Goal: Check status

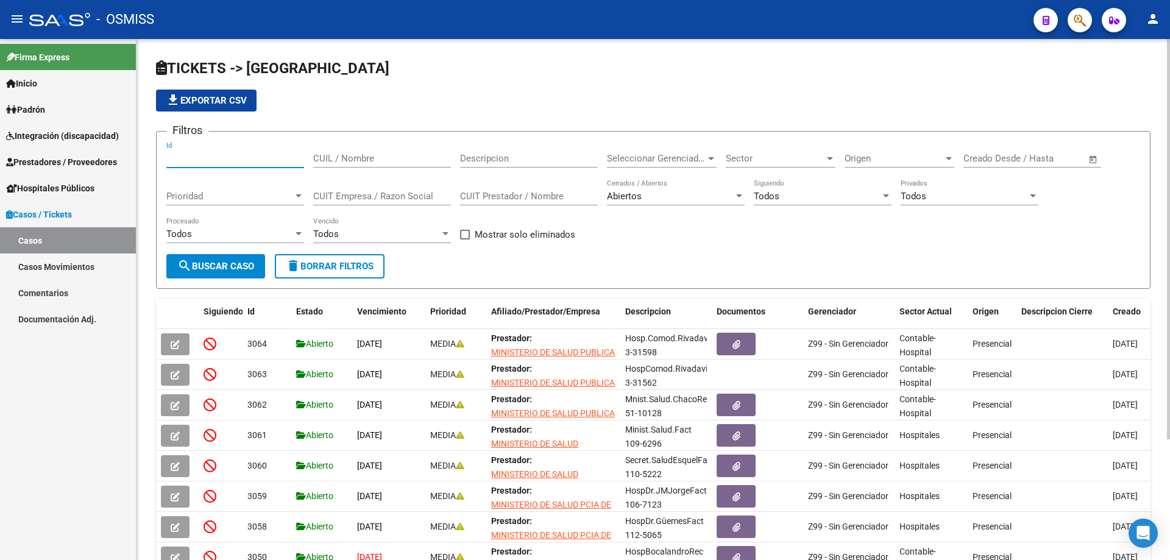
click at [241, 160] on input "Id" at bounding box center [235, 158] width 138 height 11
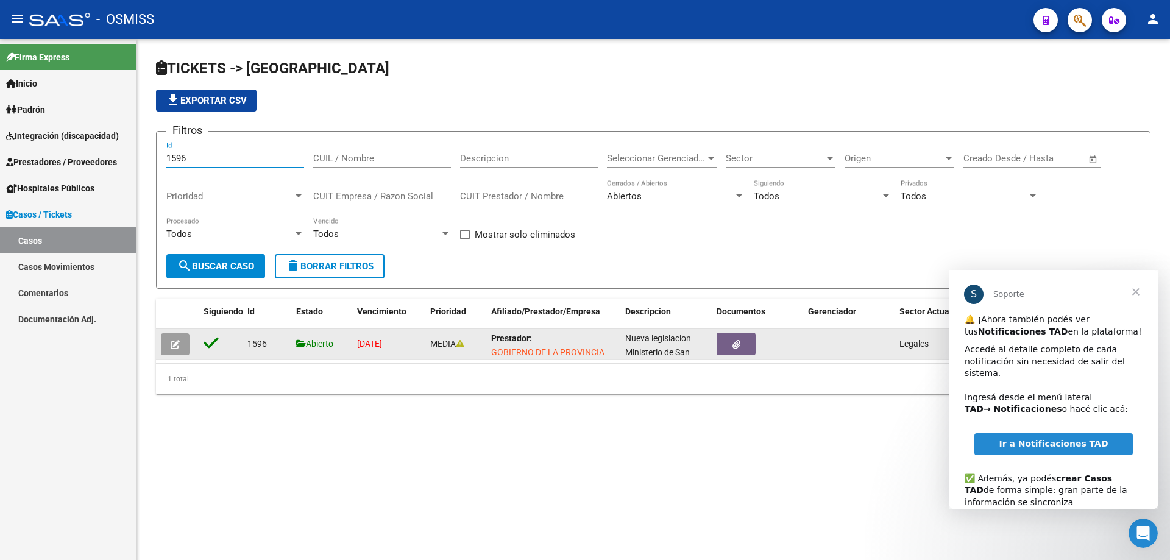
type input "1596"
click at [172, 346] on icon "button" at bounding box center [175, 344] width 9 height 9
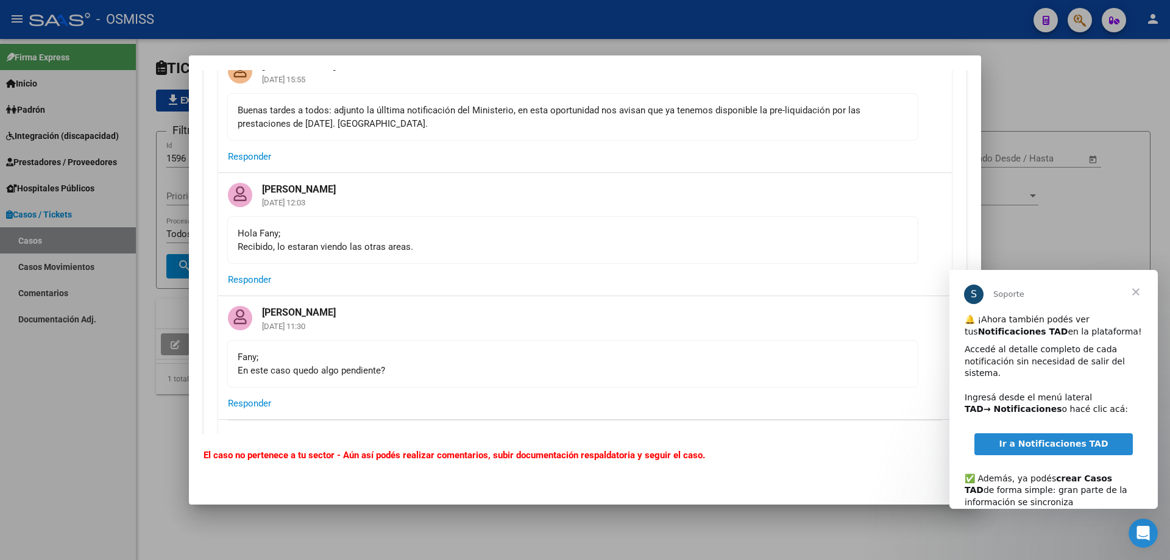
scroll to position [5154, 0]
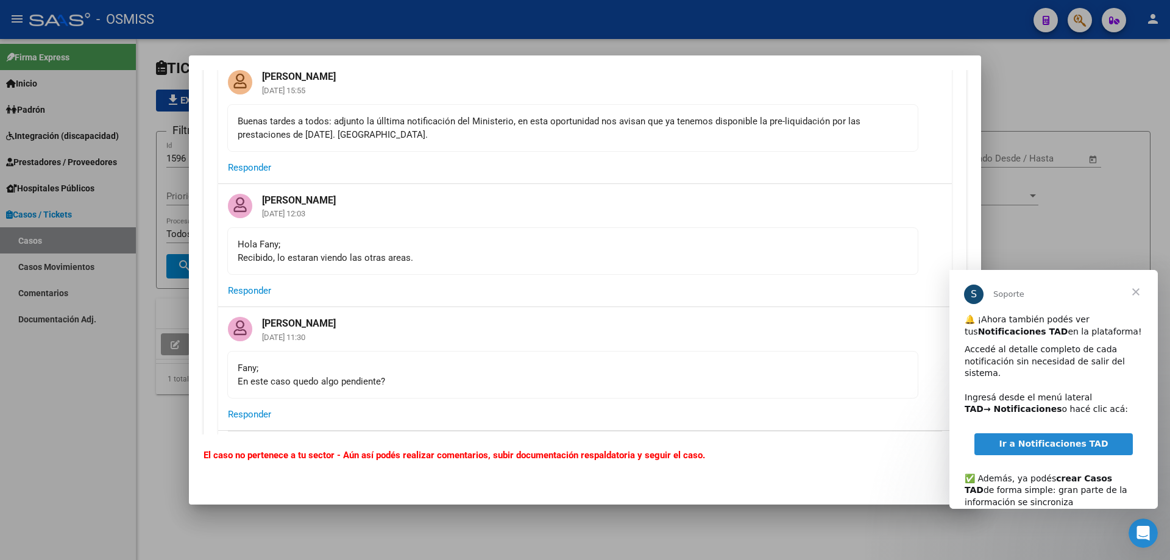
click at [1056, 189] on div at bounding box center [585, 280] width 1170 height 560
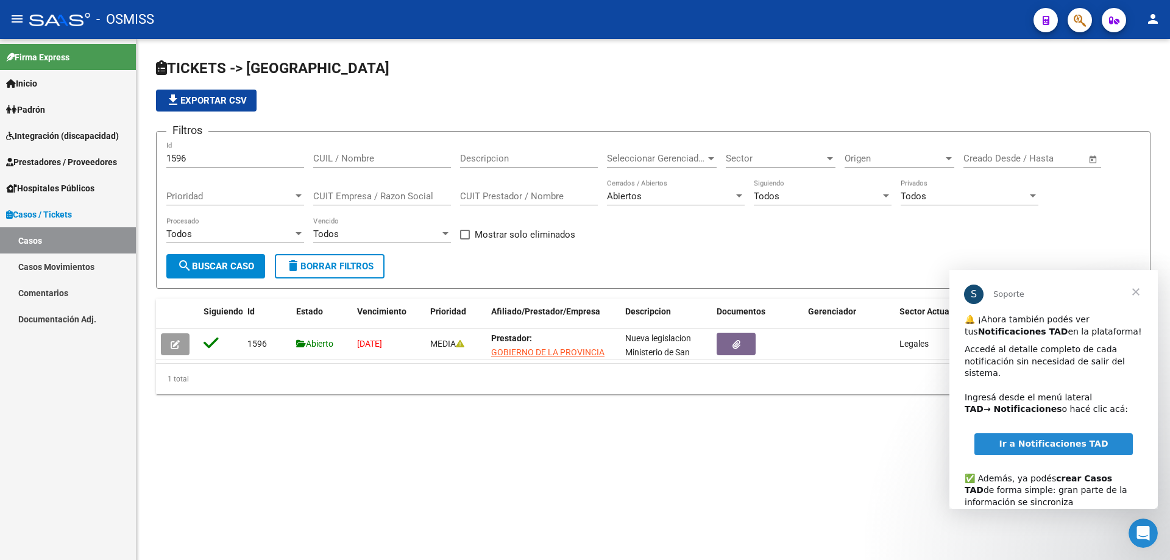
click at [1028, 439] on span "Ir a Notificaciones TAD" at bounding box center [1052, 444] width 109 height 10
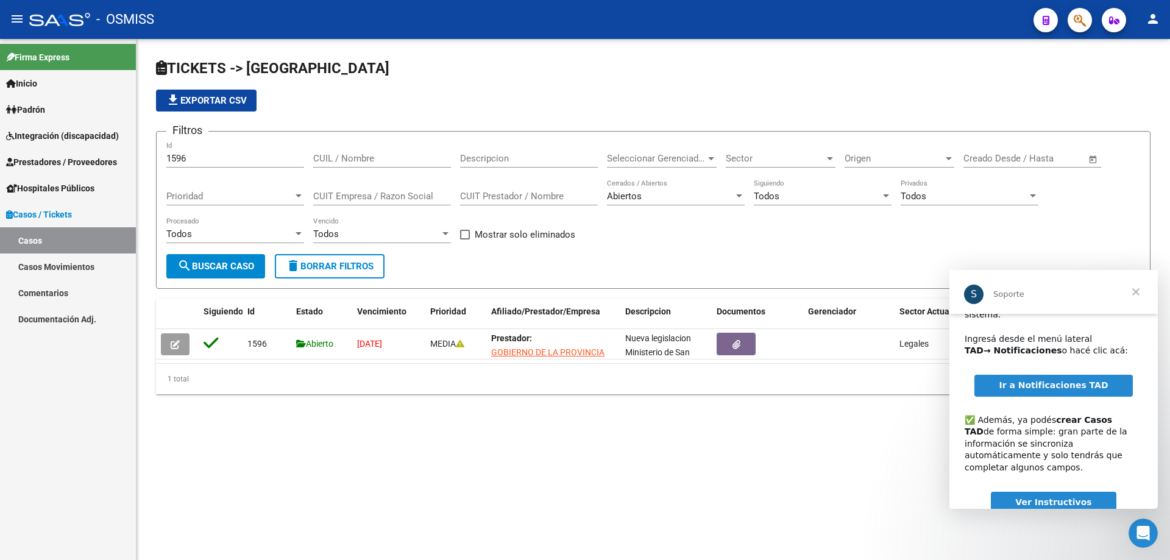
scroll to position [79, 0]
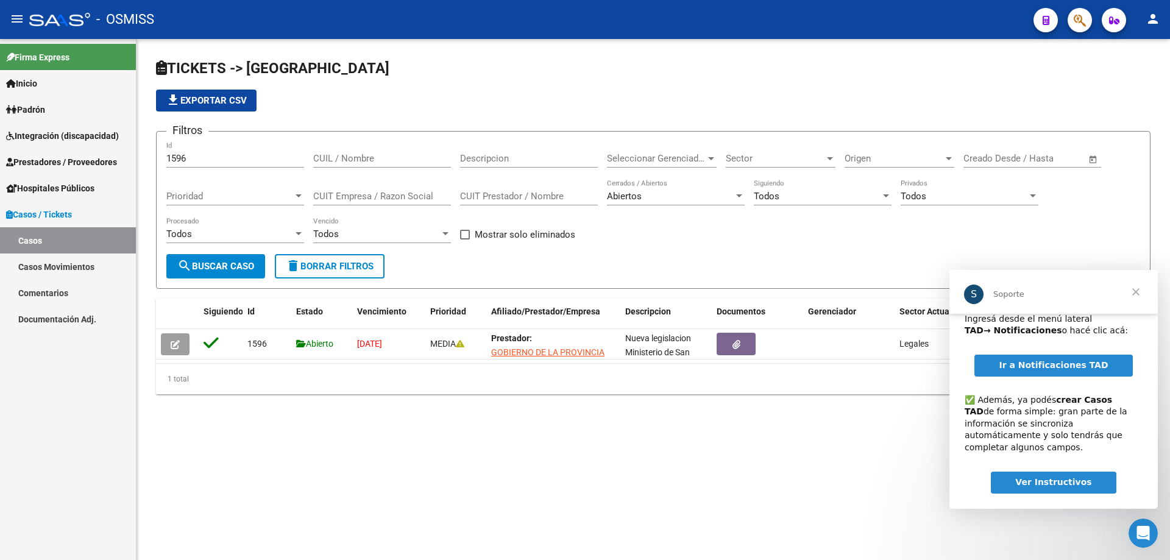
click at [1140, 301] on span "Cerrar" at bounding box center [1136, 292] width 44 height 44
